Goal: Entertainment & Leisure: Consume media (video, audio)

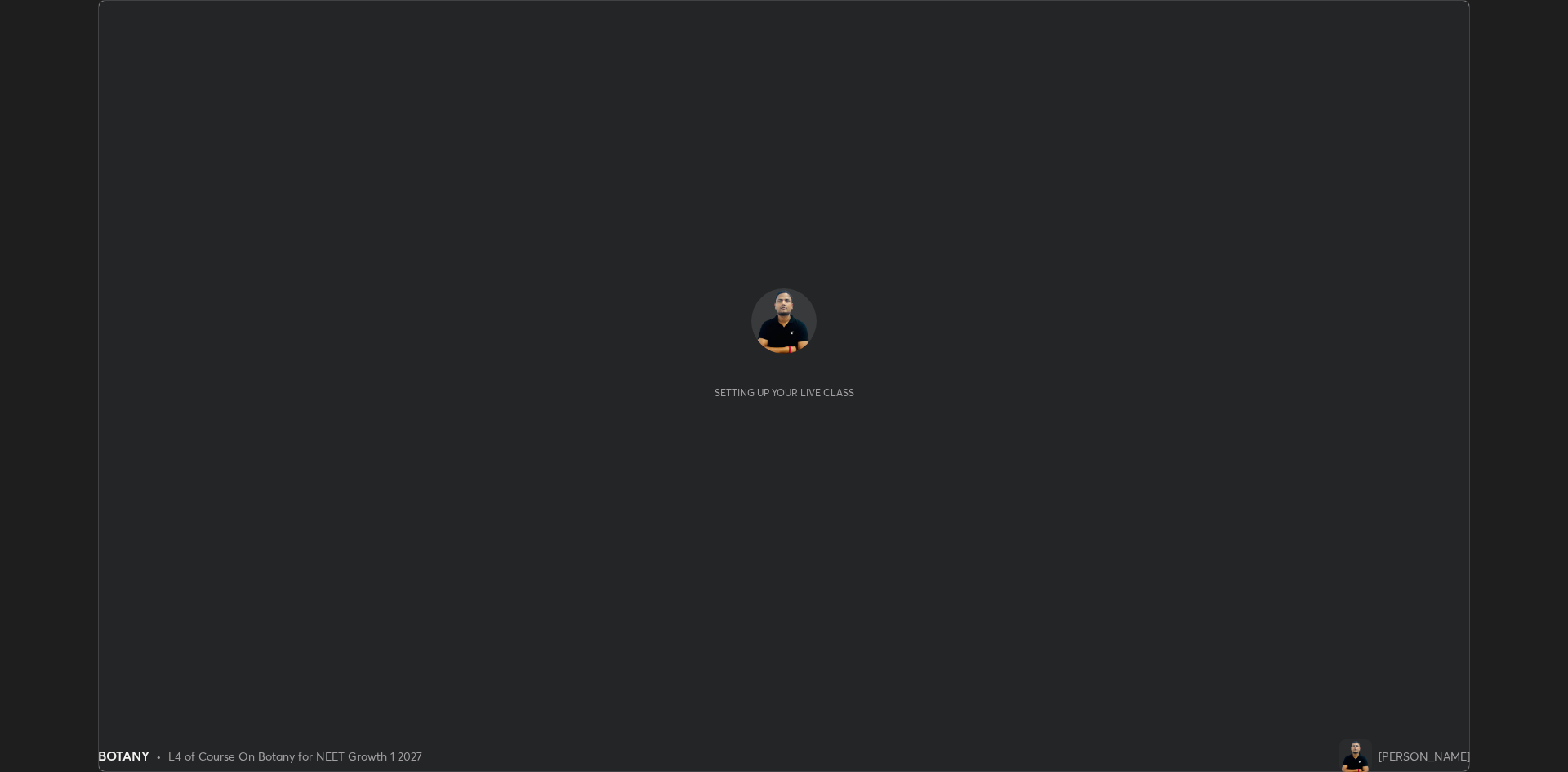
scroll to position [772, 1568]
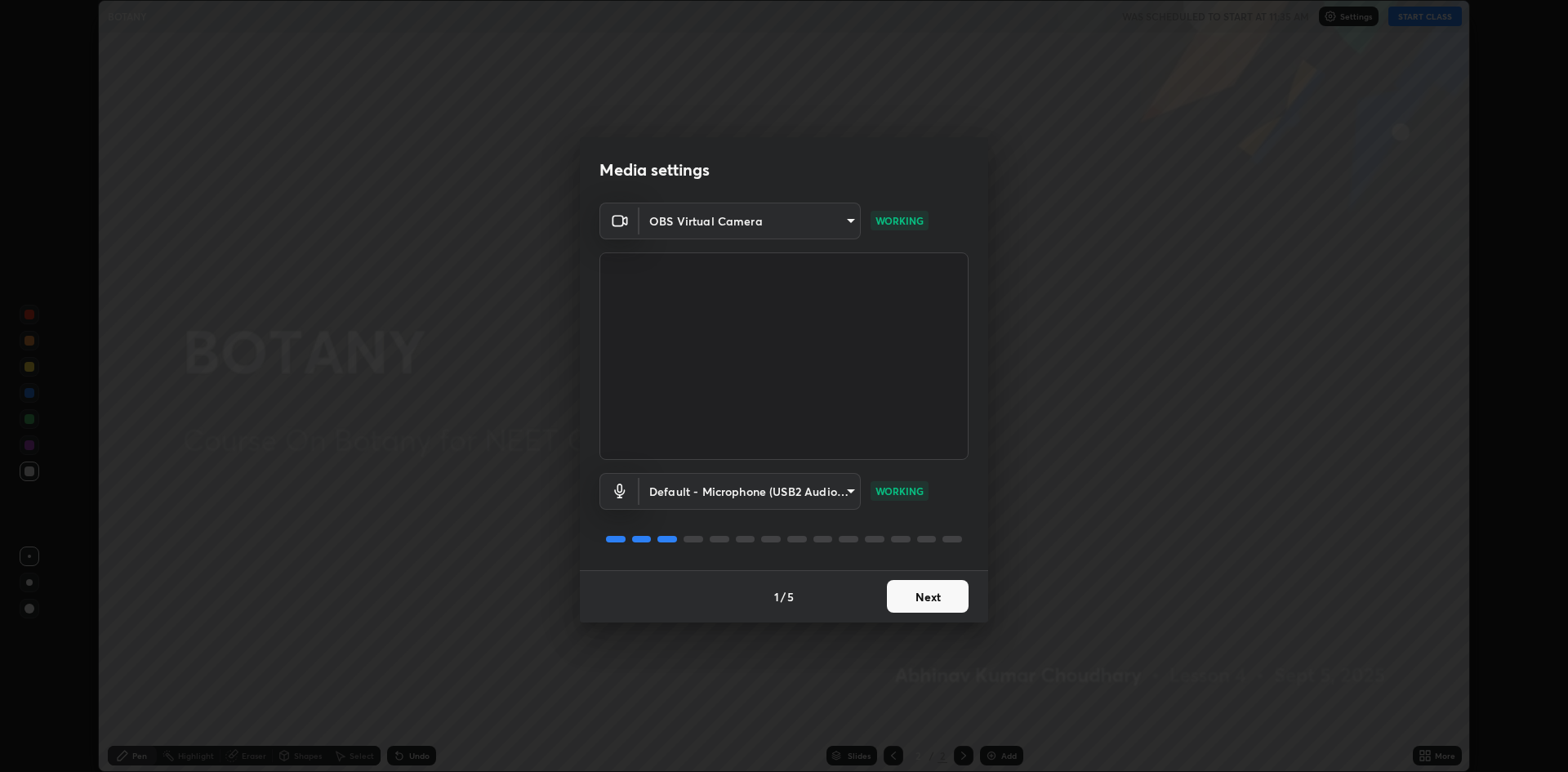
click at [955, 581] on button "Next" at bounding box center [928, 597] width 81 height 33
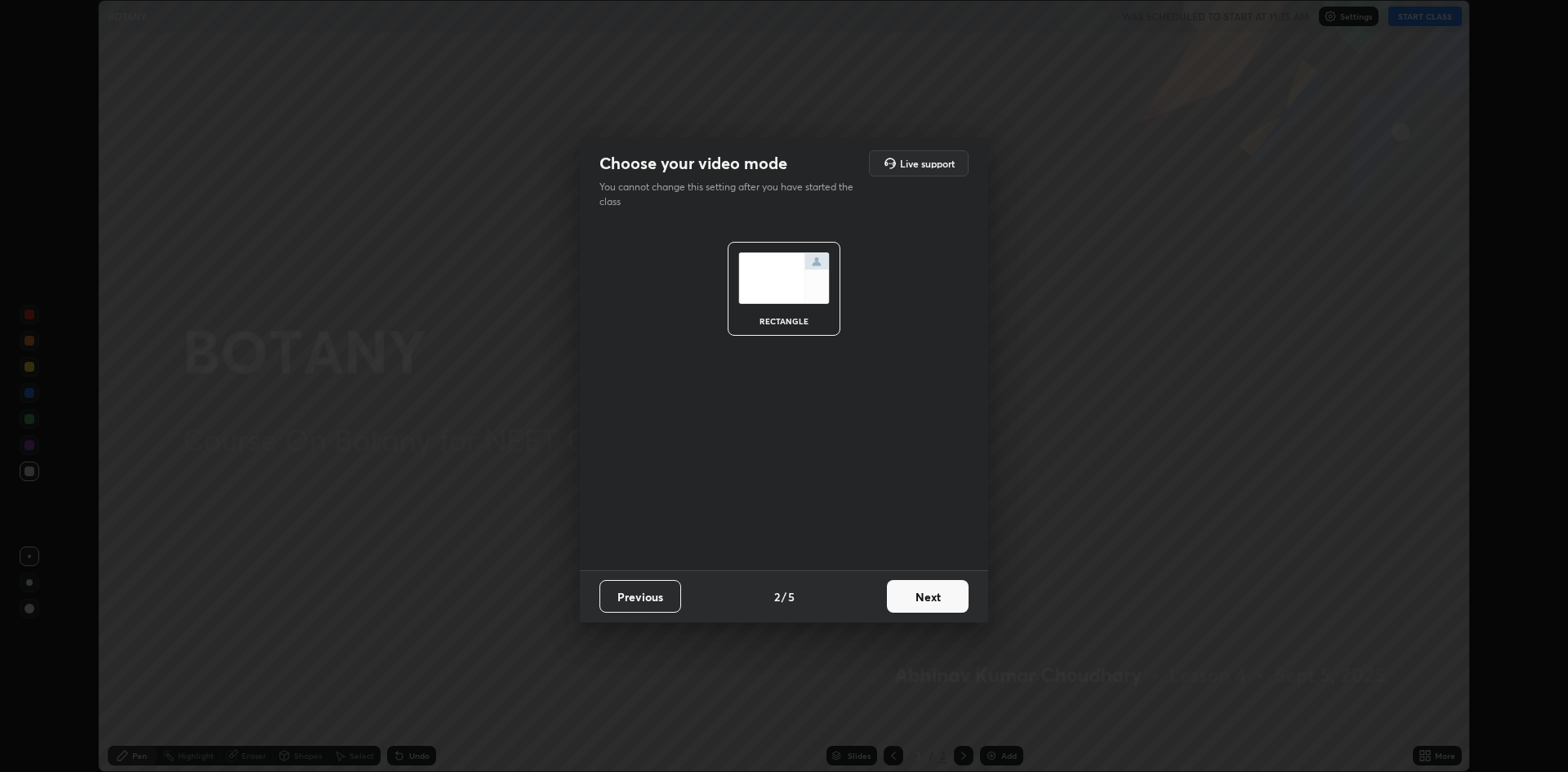
click at [940, 597] on button "Next" at bounding box center [928, 597] width 81 height 33
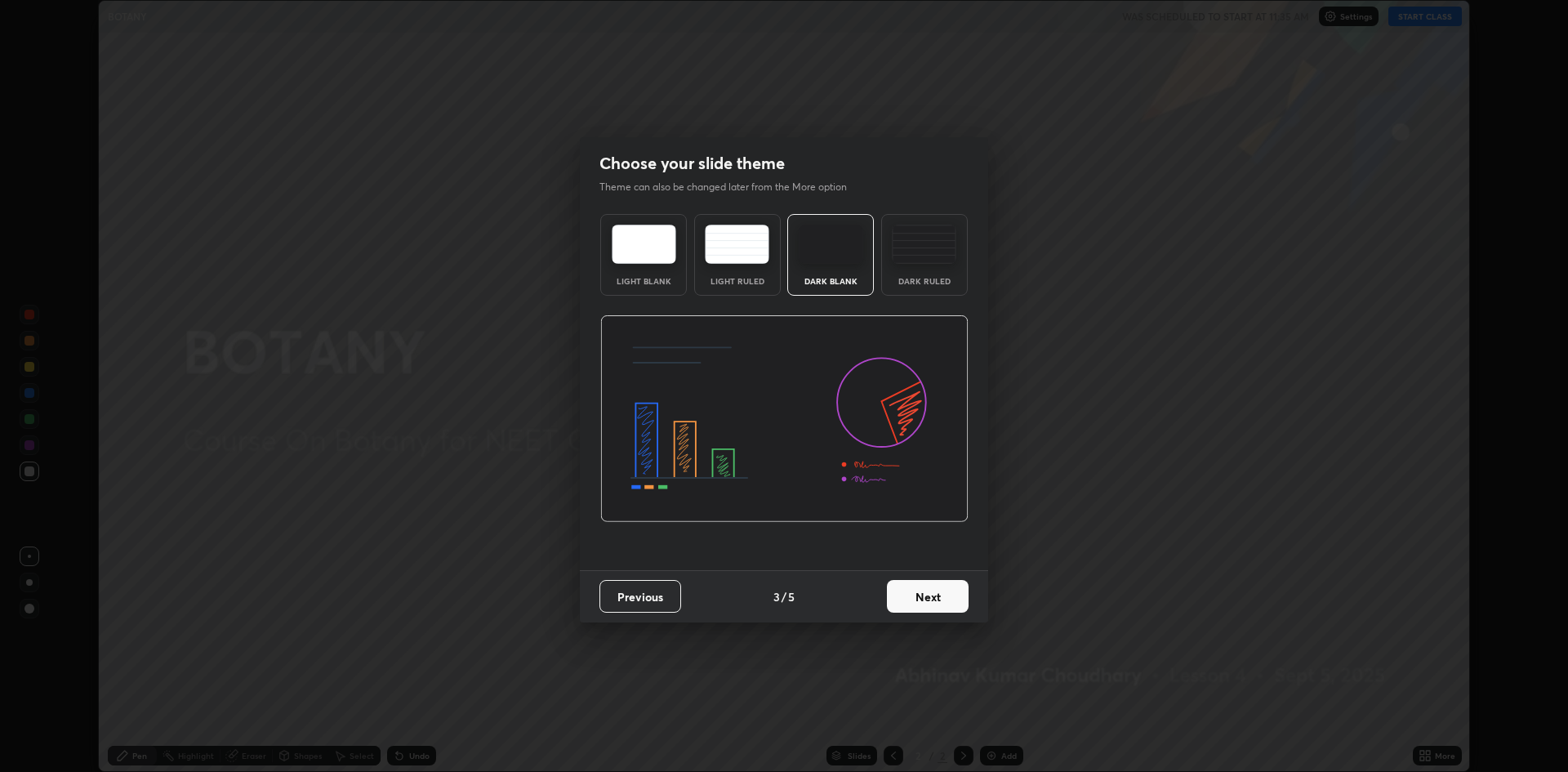
click at [953, 593] on button "Next" at bounding box center [928, 597] width 81 height 33
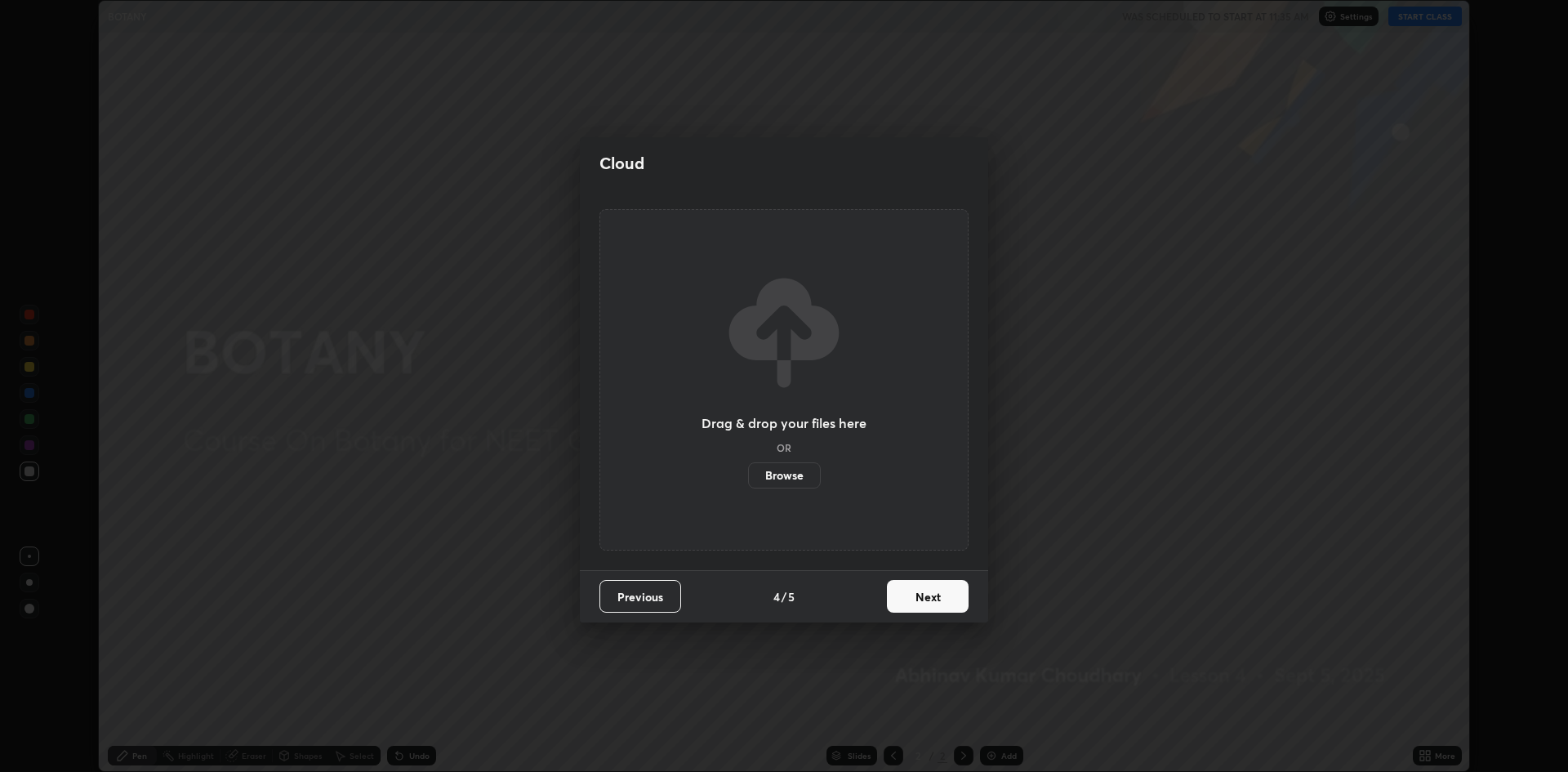
click at [945, 609] on button "Next" at bounding box center [928, 597] width 81 height 33
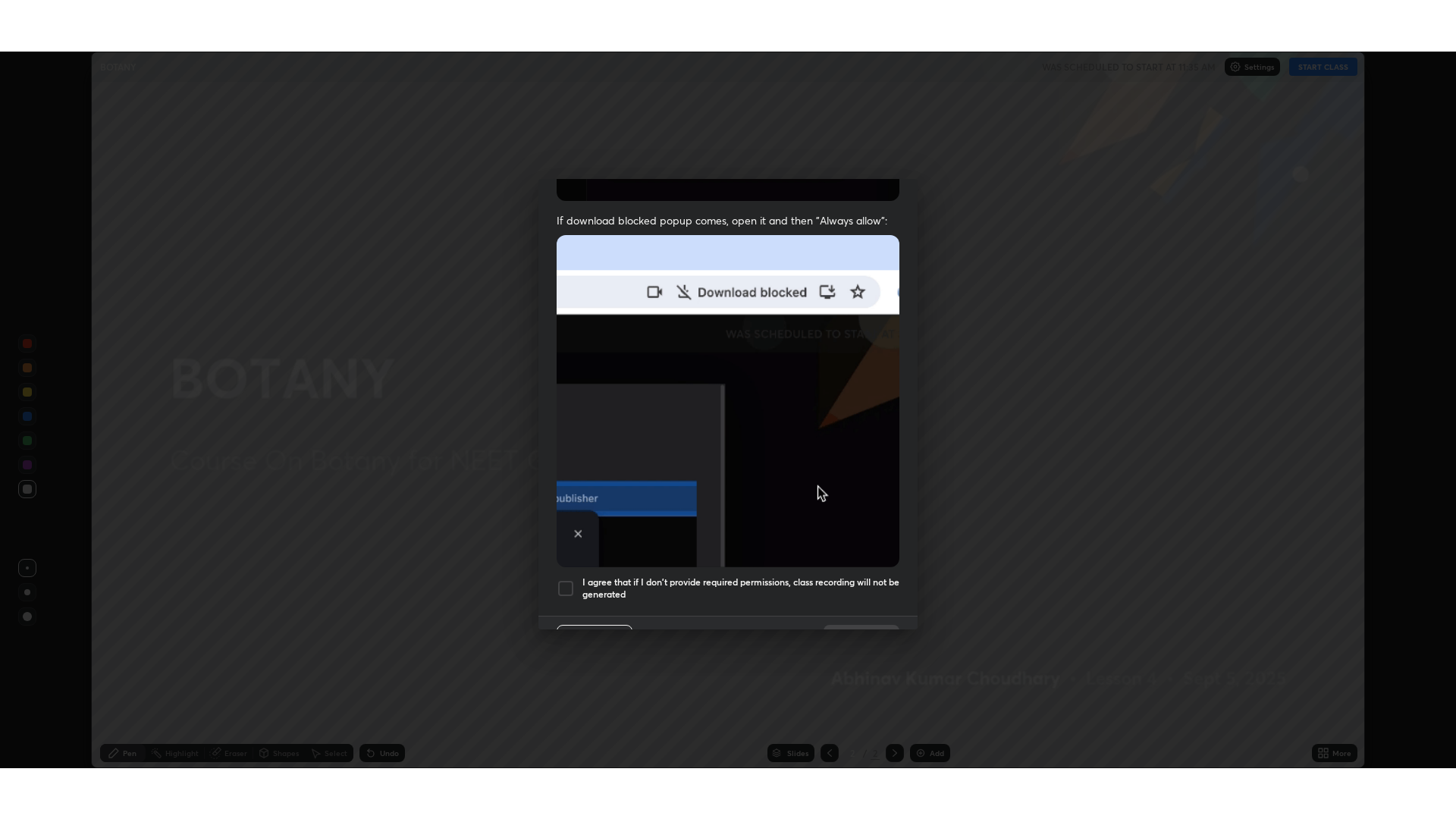
scroll to position [308, 0]
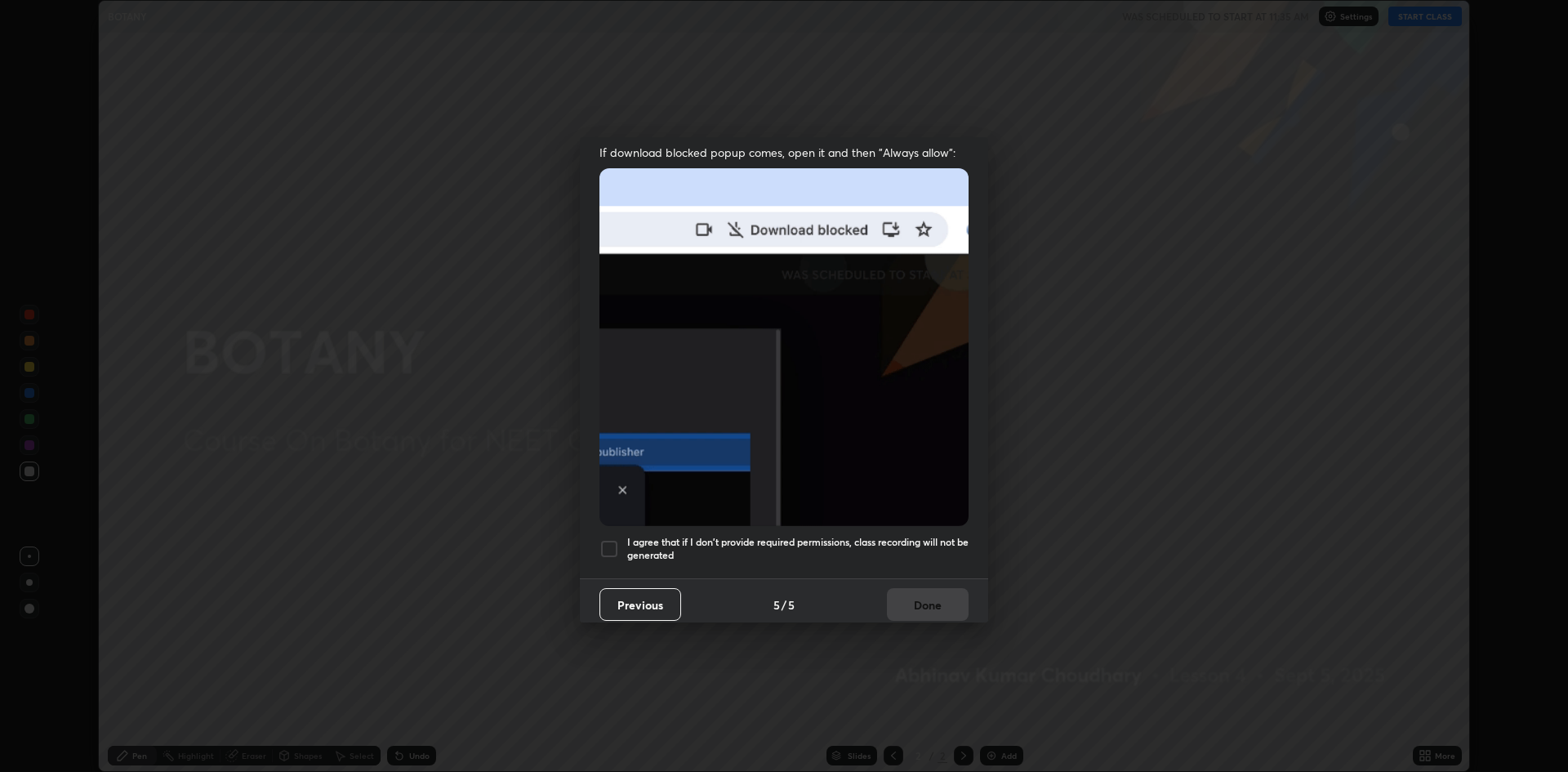
click at [606, 543] on div at bounding box center [609, 548] width 20 height 20
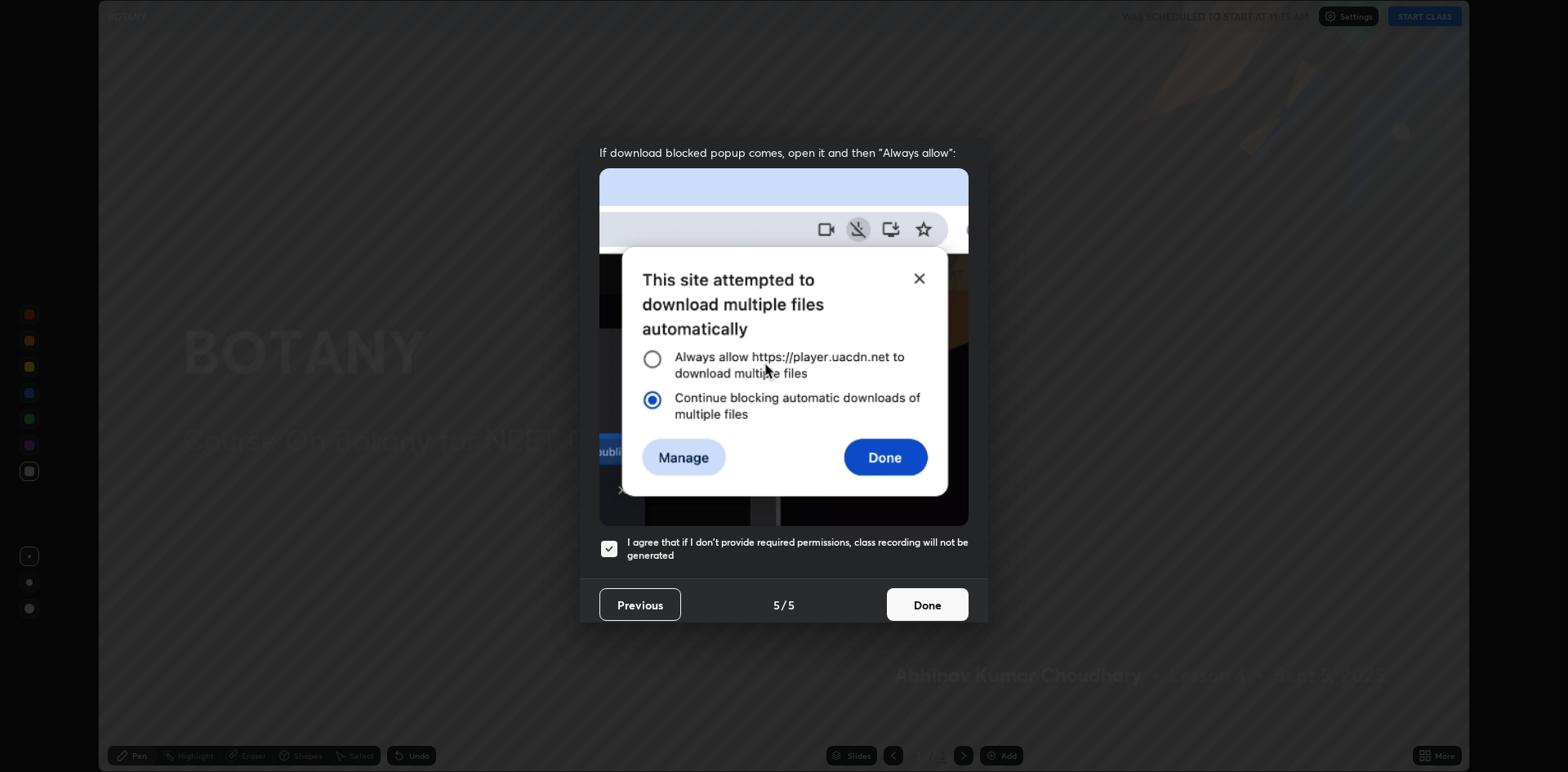
click at [904, 588] on button "Done" at bounding box center [928, 604] width 81 height 33
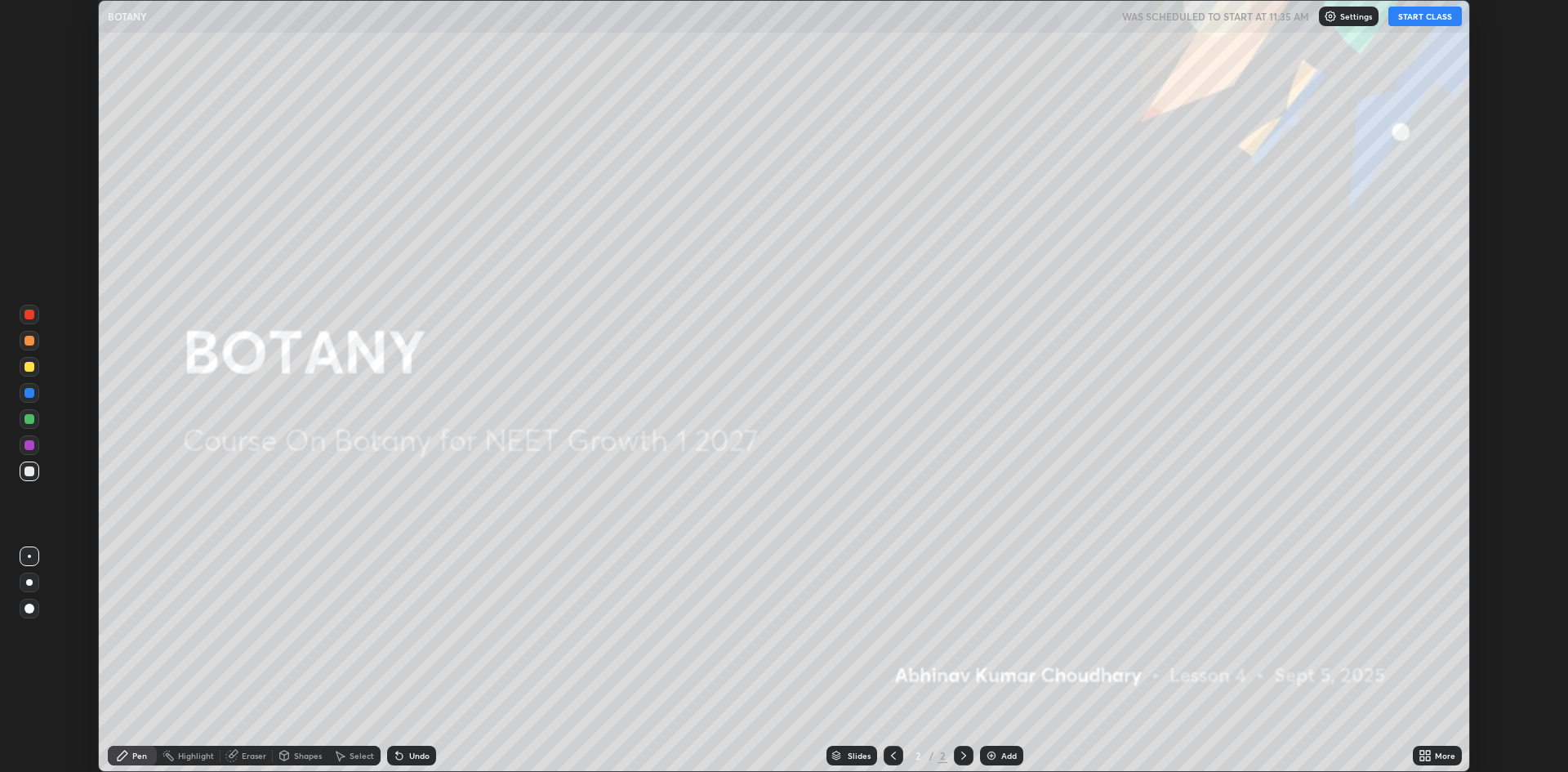
click at [1430, 15] on button "START CLASS" at bounding box center [1426, 16] width 74 height 20
click at [1013, 753] on div "Add" at bounding box center [1009, 756] width 15 height 9
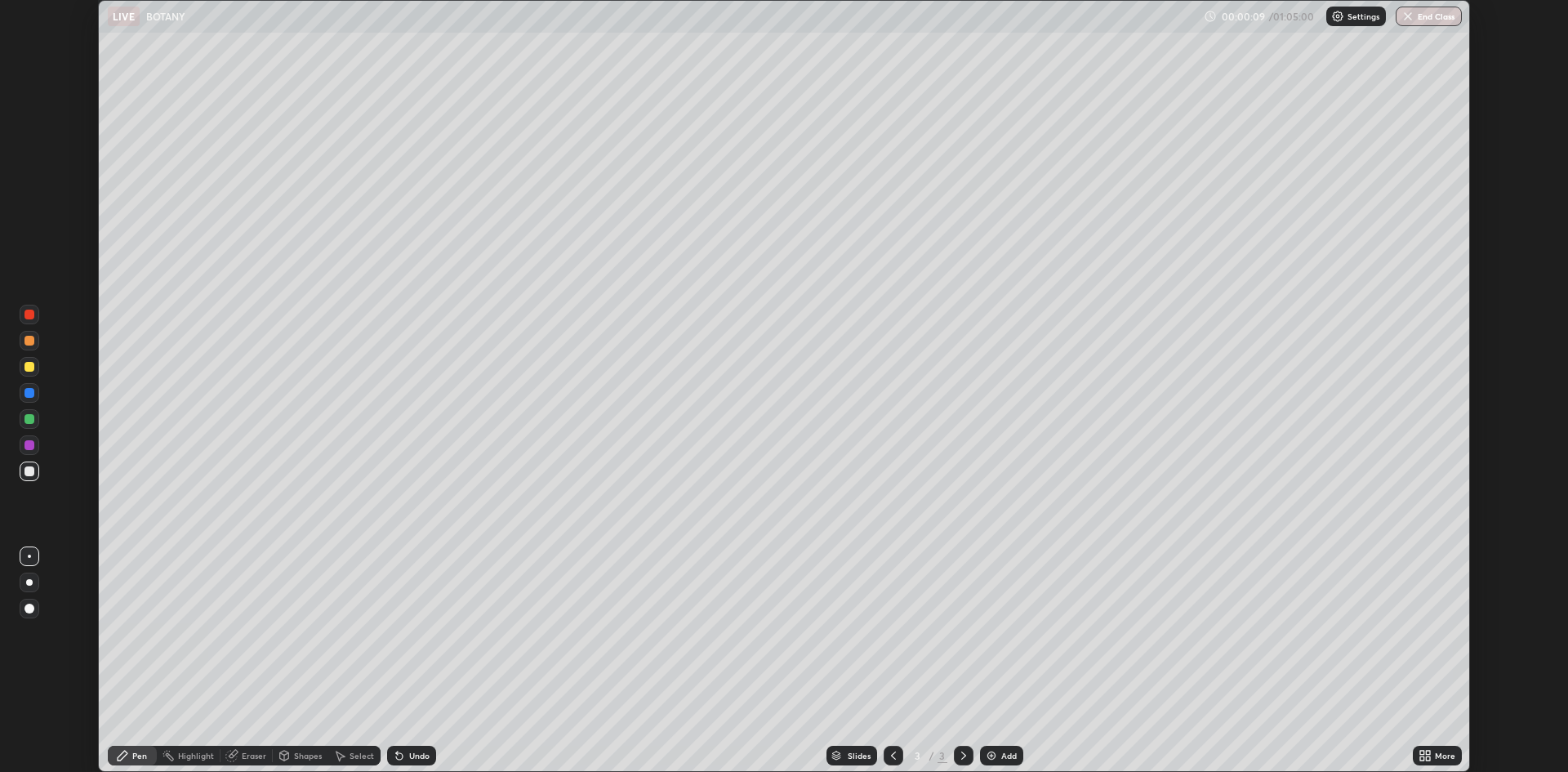
click at [1437, 764] on div "More" at bounding box center [1438, 756] width 49 height 20
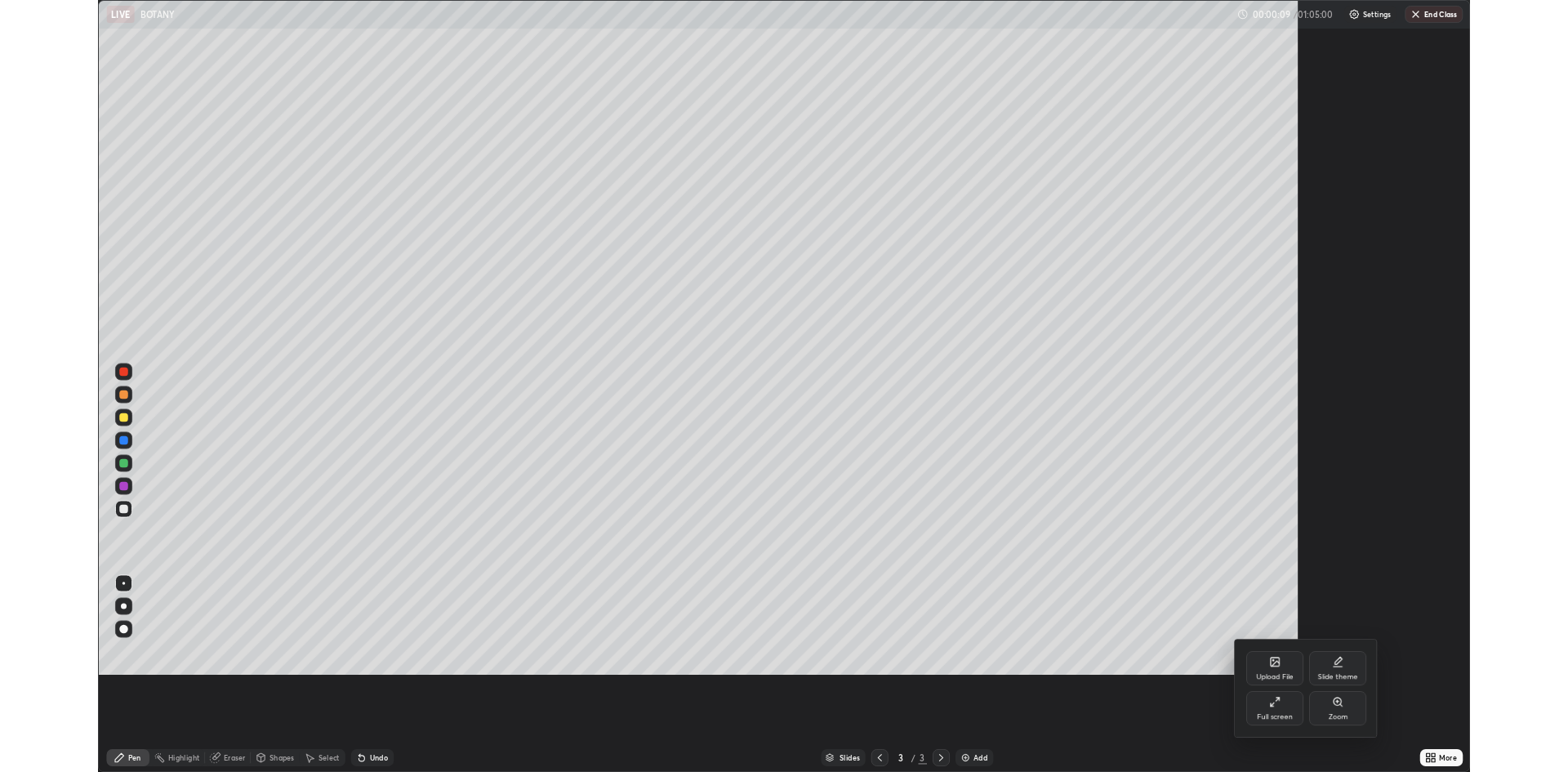
scroll to position [883, 1568]
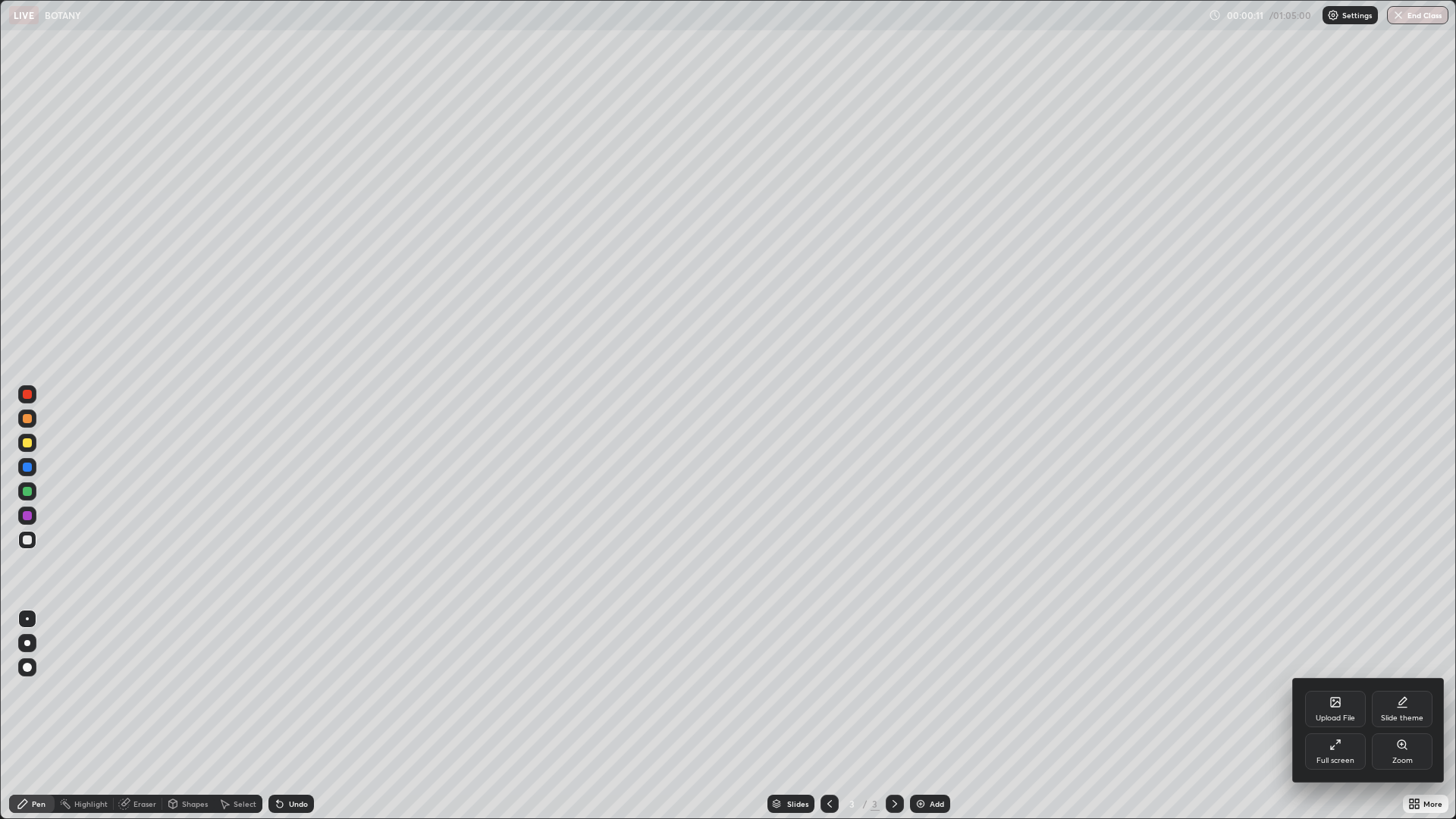
click at [1335, 715] on div "Full screen" at bounding box center [1336, 750] width 61 height 36
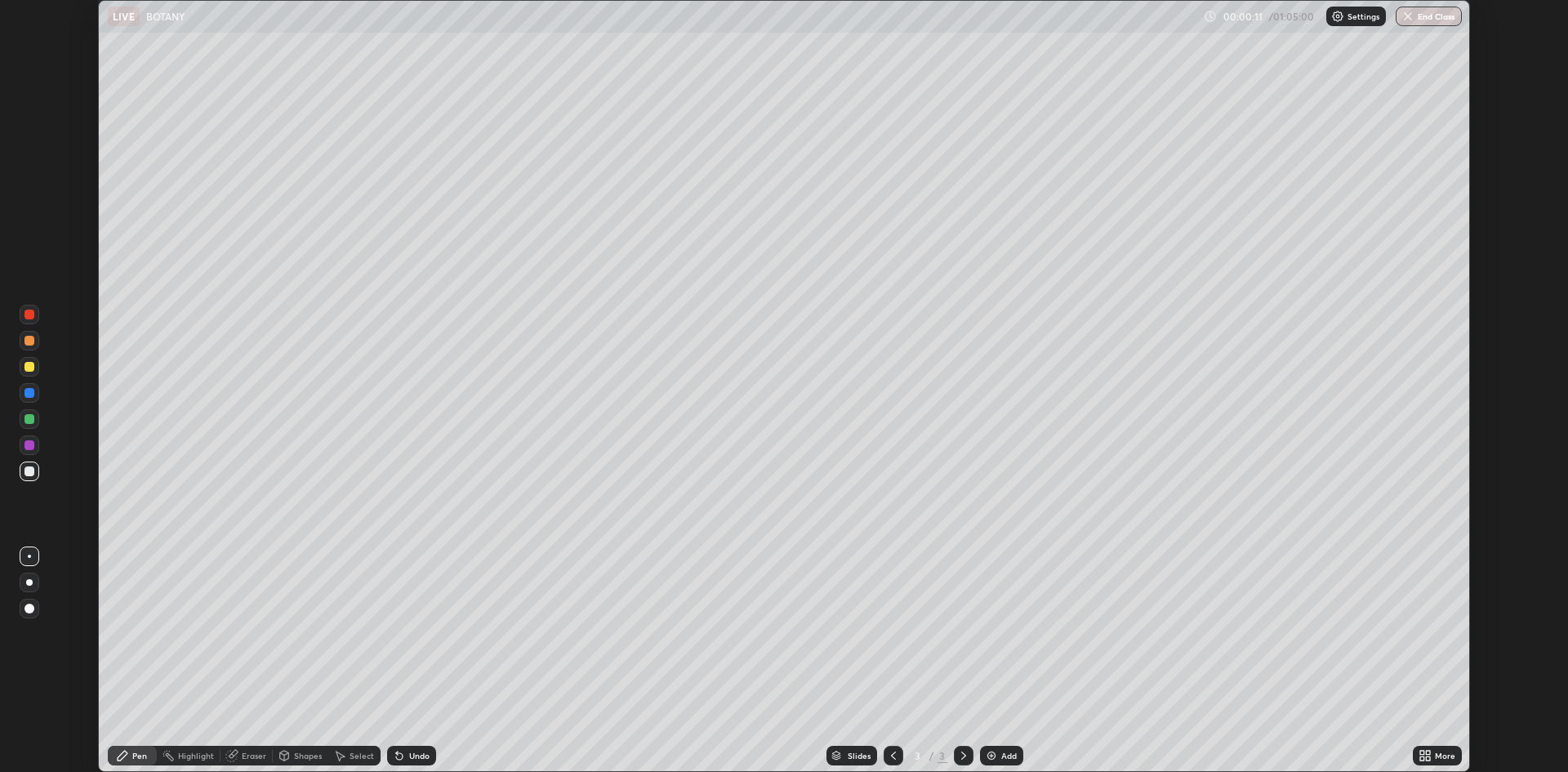
scroll to position [80949, 80120]
